Goal: Find specific page/section: Find specific page/section

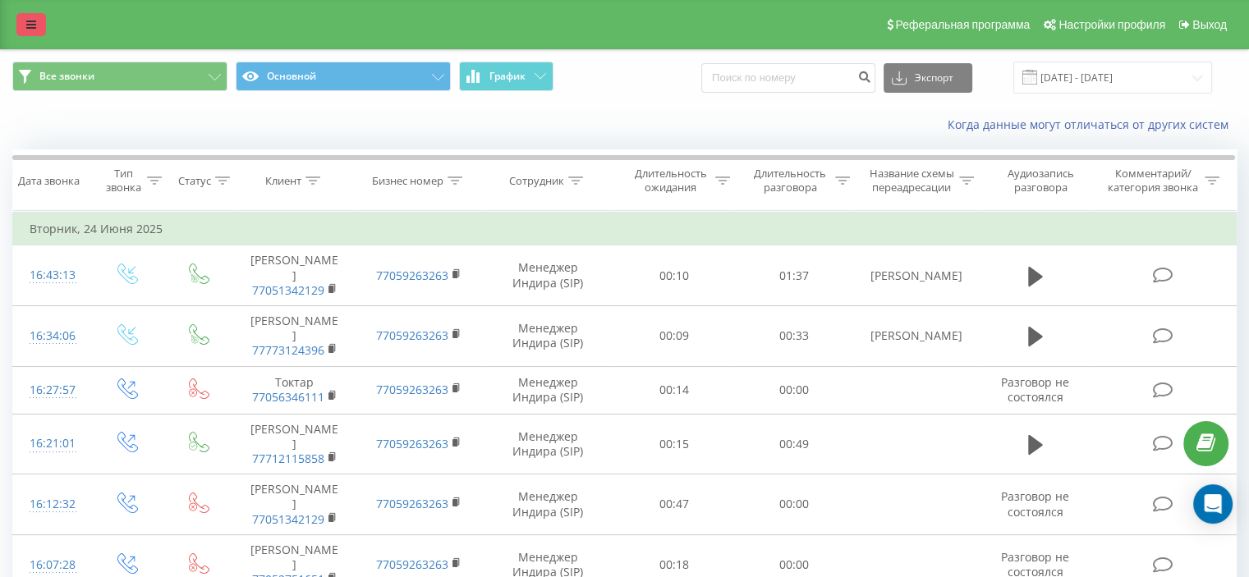
click at [29, 21] on icon at bounding box center [31, 24] width 10 height 11
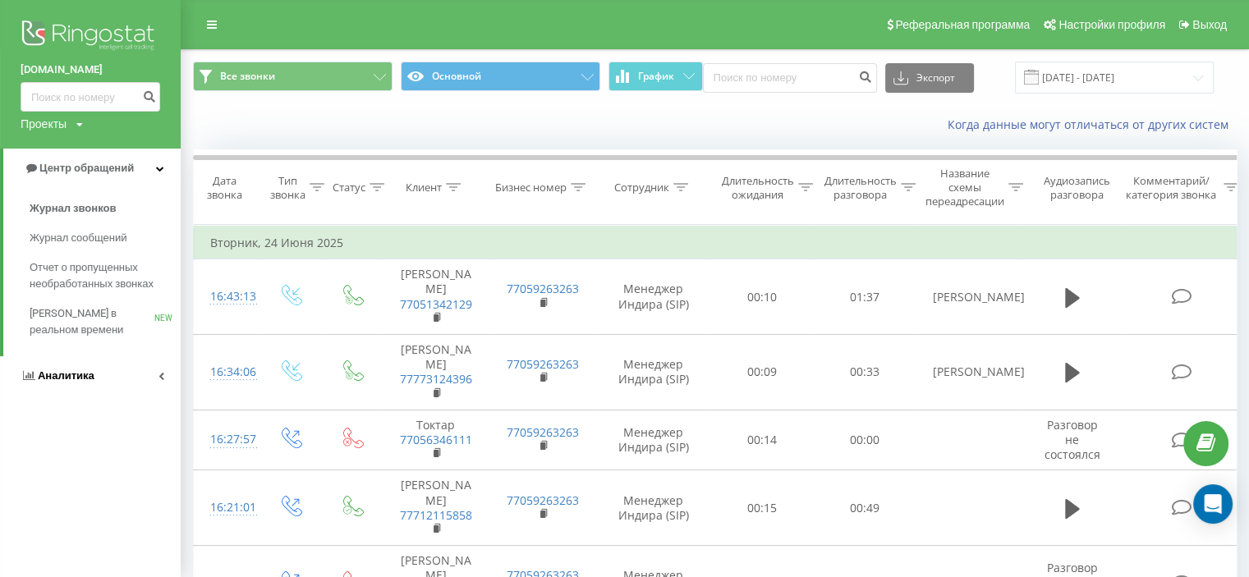
click at [95, 379] on link "Аналитика" at bounding box center [90, 375] width 181 height 39
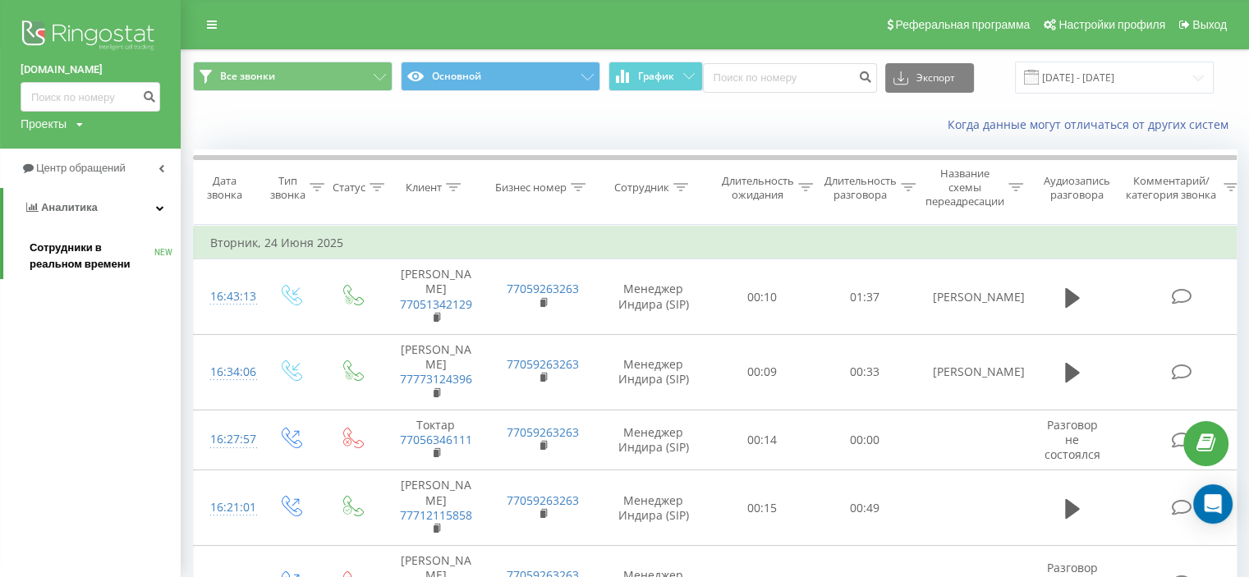
click at [108, 245] on span "Сотрудники в реальном времени" at bounding box center [92, 256] width 125 height 33
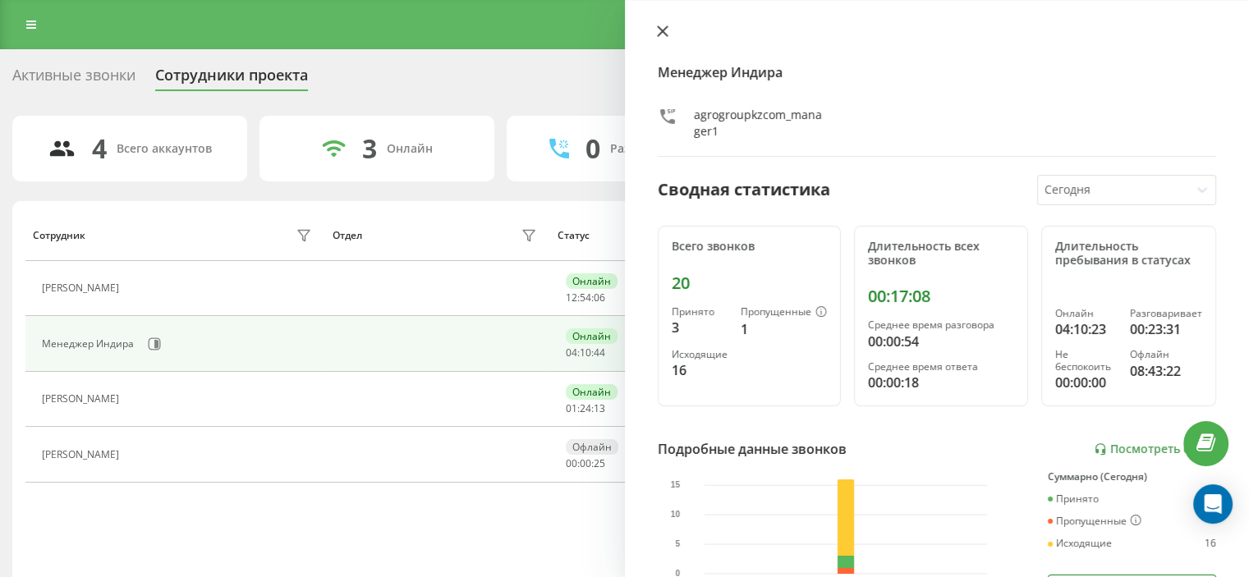
click at [667, 29] on icon at bounding box center [662, 30] width 11 height 11
